Goal: Task Accomplishment & Management: Complete application form

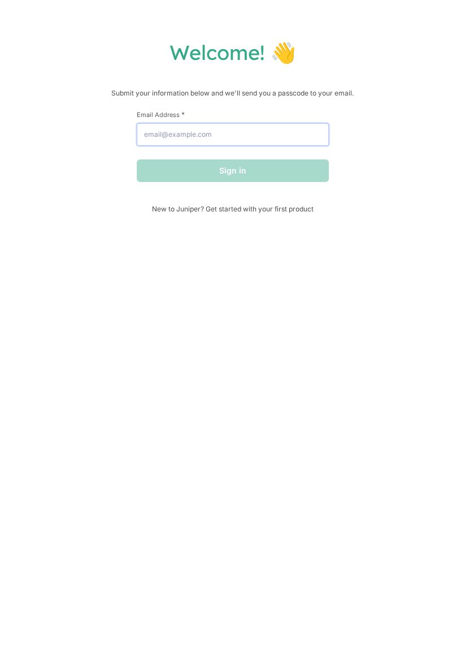
click at [309, 131] on input "Email Address *" at bounding box center [233, 134] width 192 height 23
click at [261, 144] on input "Email Address *" at bounding box center [233, 134] width 192 height 23
type input "[EMAIL_ADDRESS][DOMAIN_NAME]"
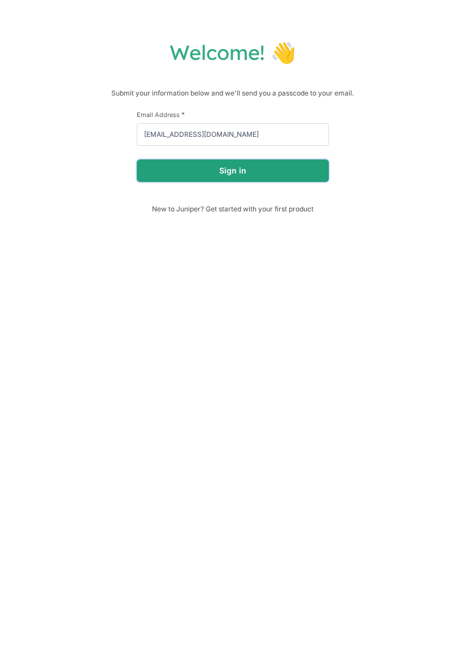
click at [297, 172] on button "Sign in" at bounding box center [233, 170] width 192 height 23
click at [301, 163] on div "Sign in" at bounding box center [233, 170] width 192 height 23
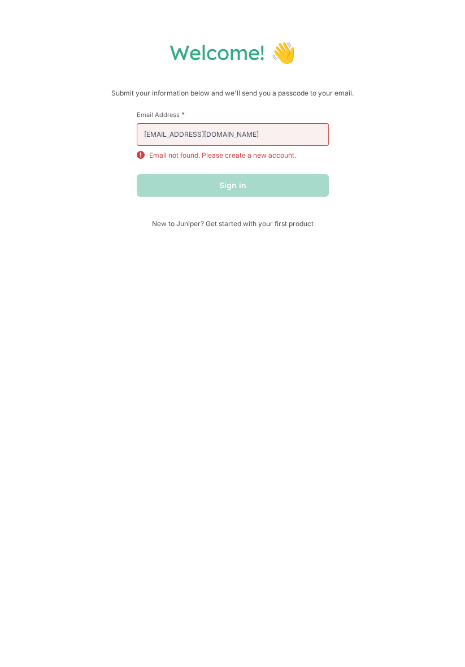
click at [281, 222] on span "New to Juniper? Get started with your first product" at bounding box center [233, 223] width 192 height 8
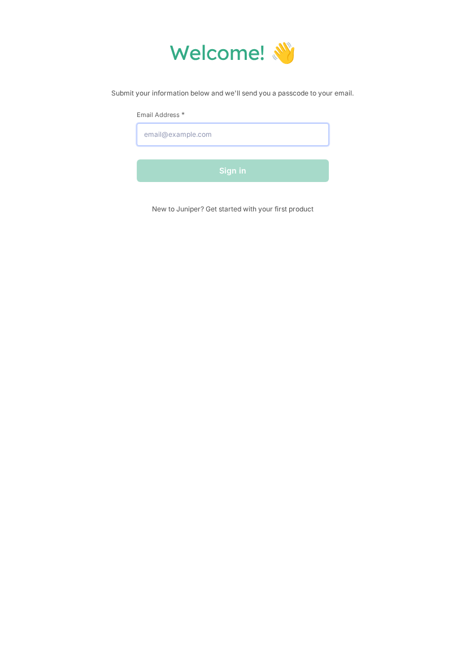
click at [304, 142] on input "Email Address *" at bounding box center [233, 134] width 192 height 23
type input "[EMAIL_ADDRESS][DOMAIN_NAME]"
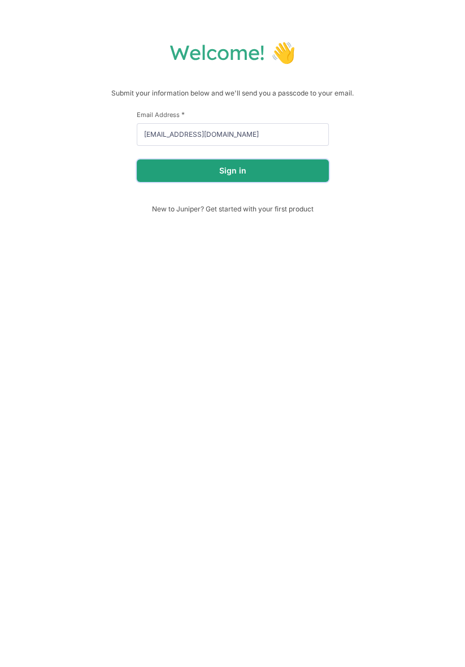
click at [289, 175] on button "Sign in" at bounding box center [233, 170] width 192 height 23
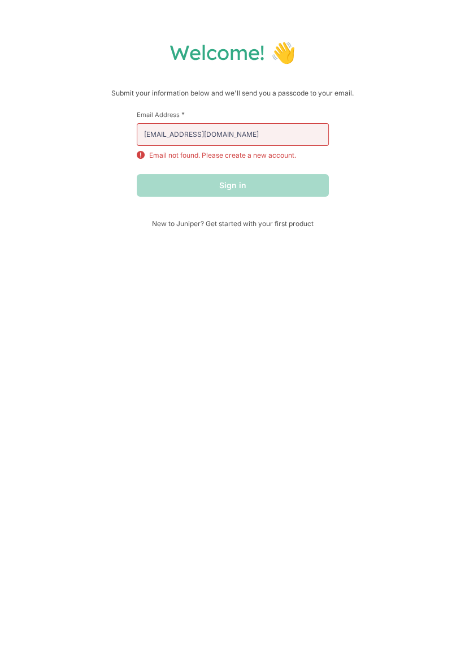
click at [301, 221] on span "New to Juniper? Get started with your first product" at bounding box center [233, 223] width 192 height 8
